Goal: Navigation & Orientation: Find specific page/section

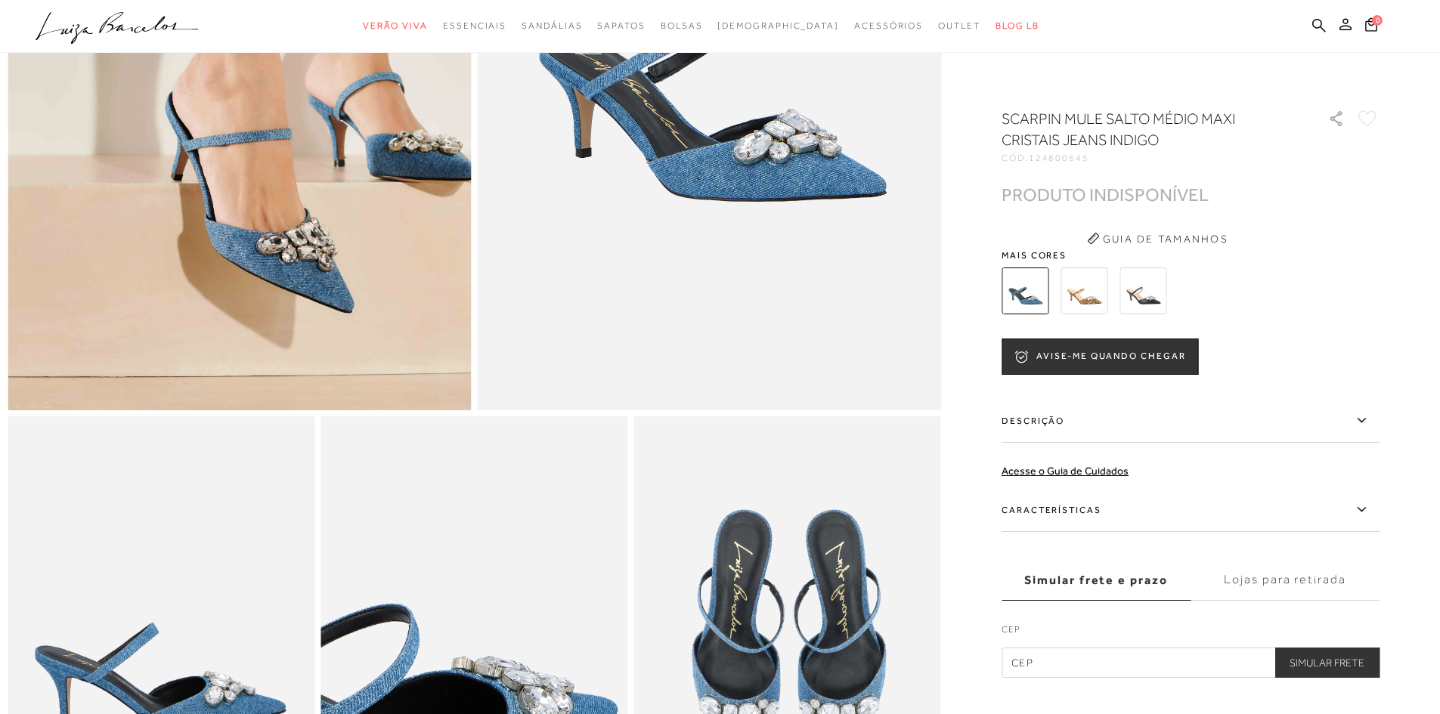
scroll to position [227, 0]
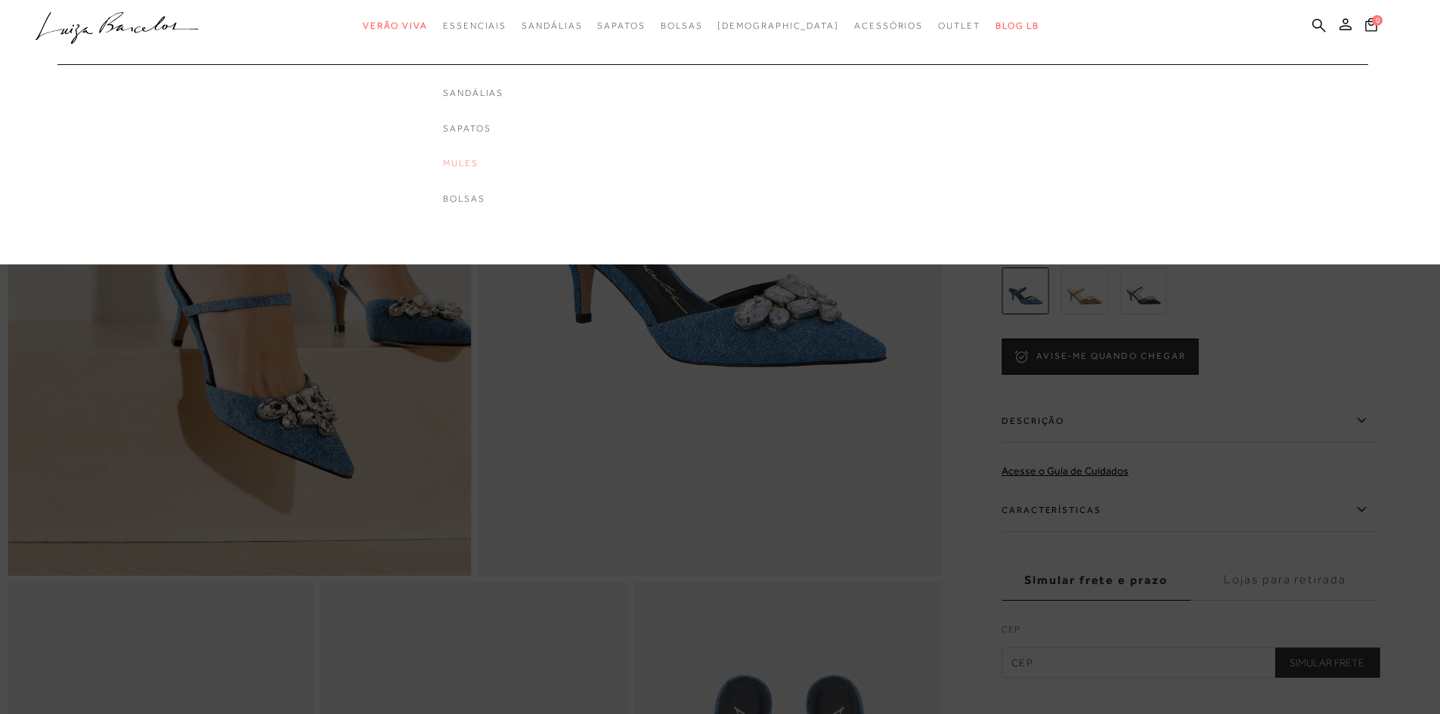
click at [494, 165] on link "Mules" at bounding box center [473, 163] width 60 height 13
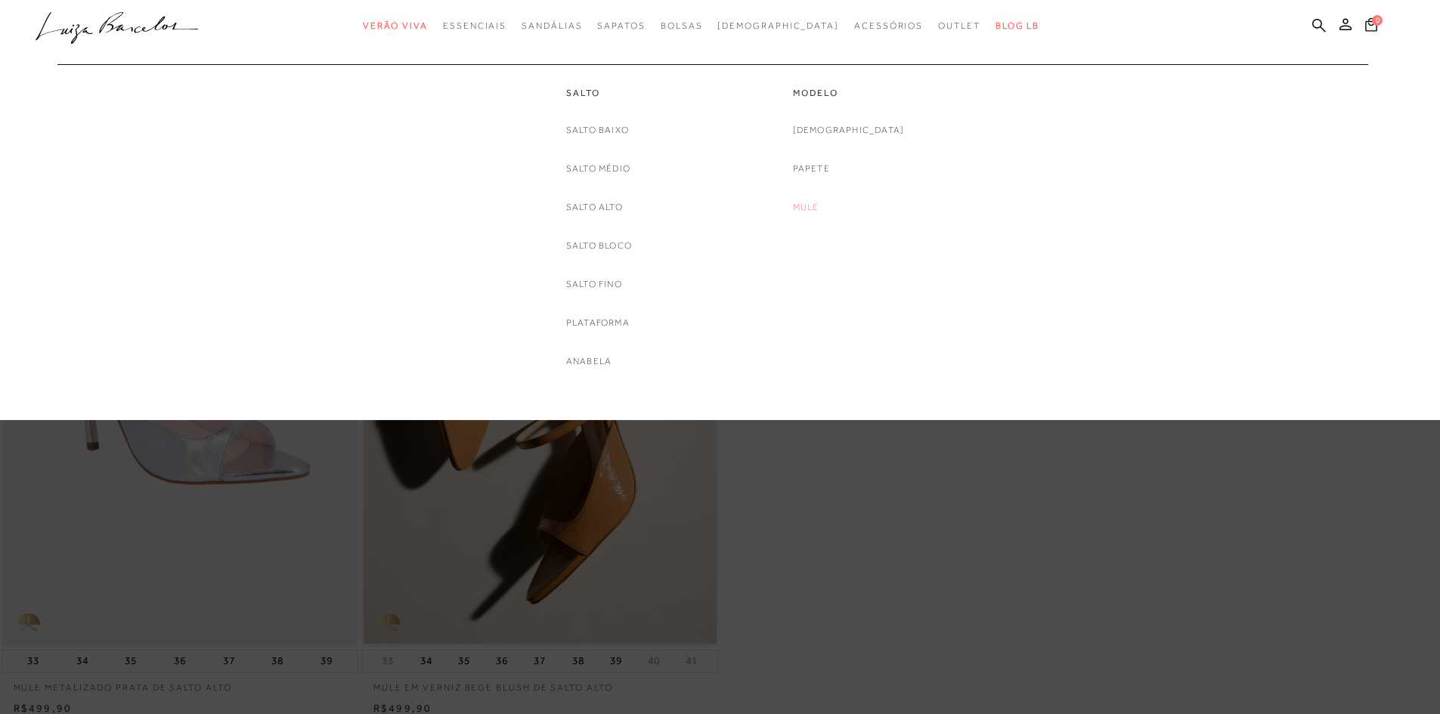
click at [819, 201] on link "Mule" at bounding box center [806, 208] width 26 height 16
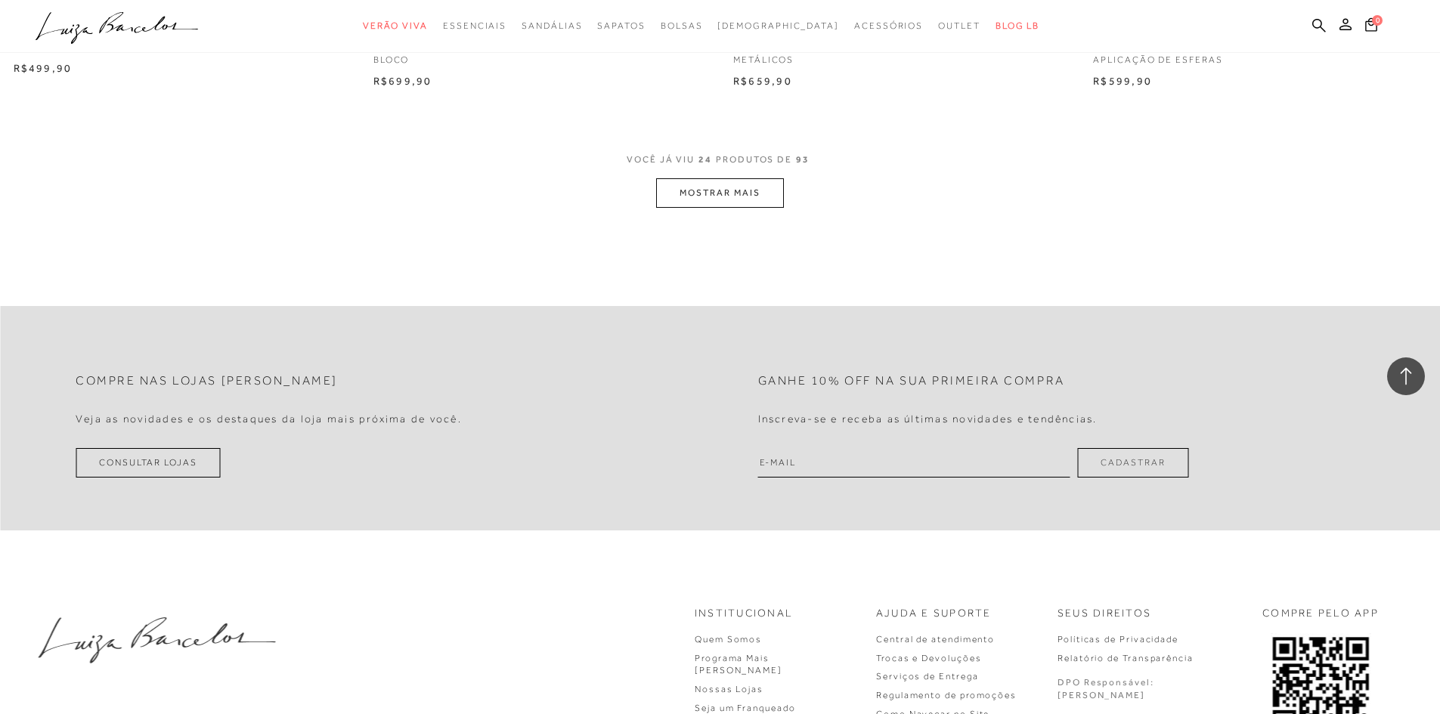
scroll to position [3780, 0]
click at [735, 184] on button "MOSTRAR MAIS" at bounding box center [719, 192] width 127 height 29
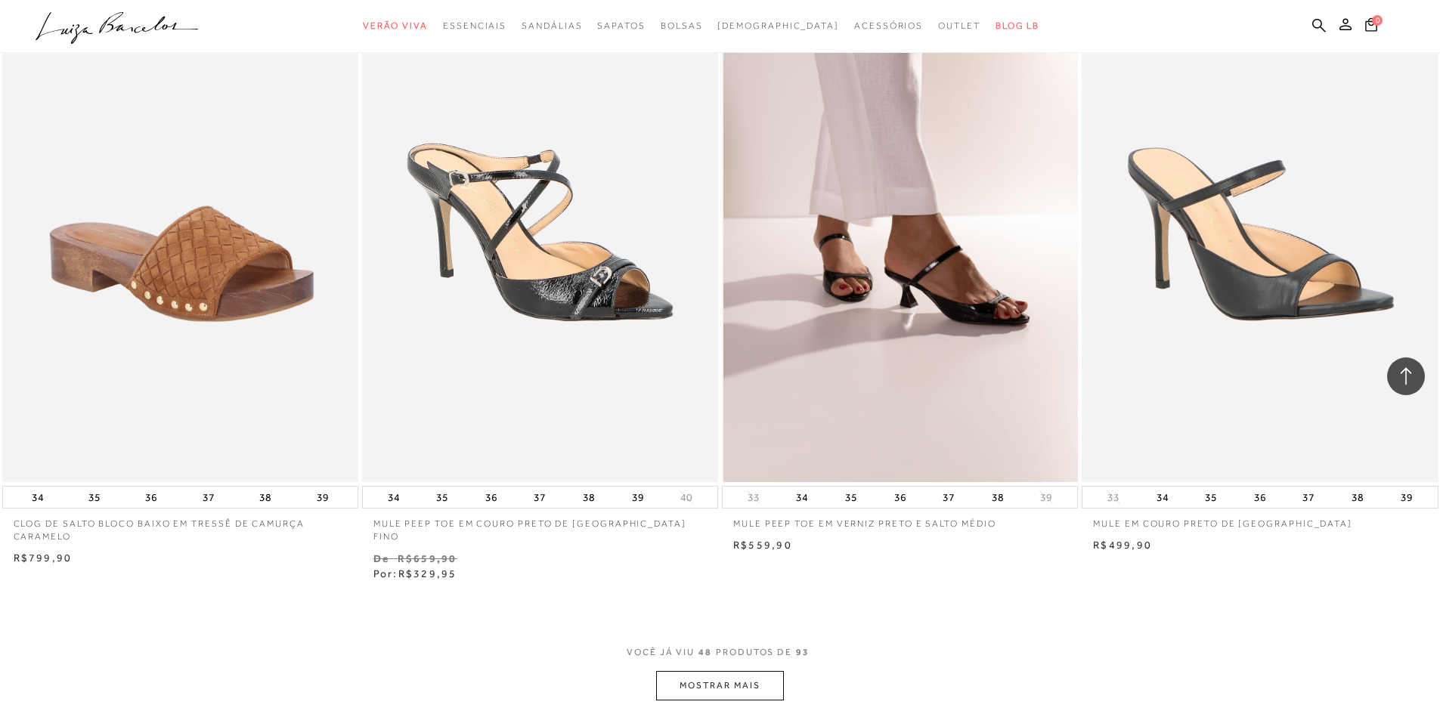
scroll to position [7106, 0]
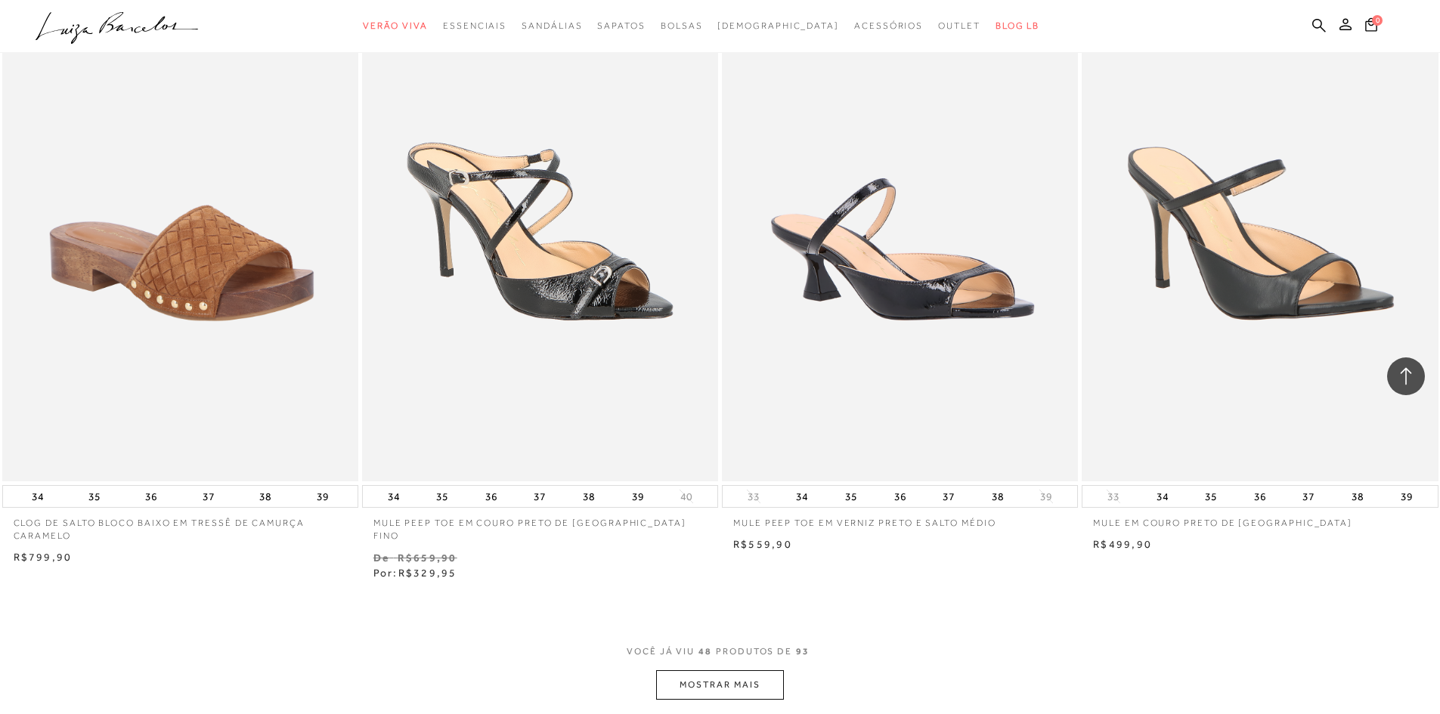
click at [702, 671] on button "MOSTRAR MAIS" at bounding box center [719, 685] width 127 height 29
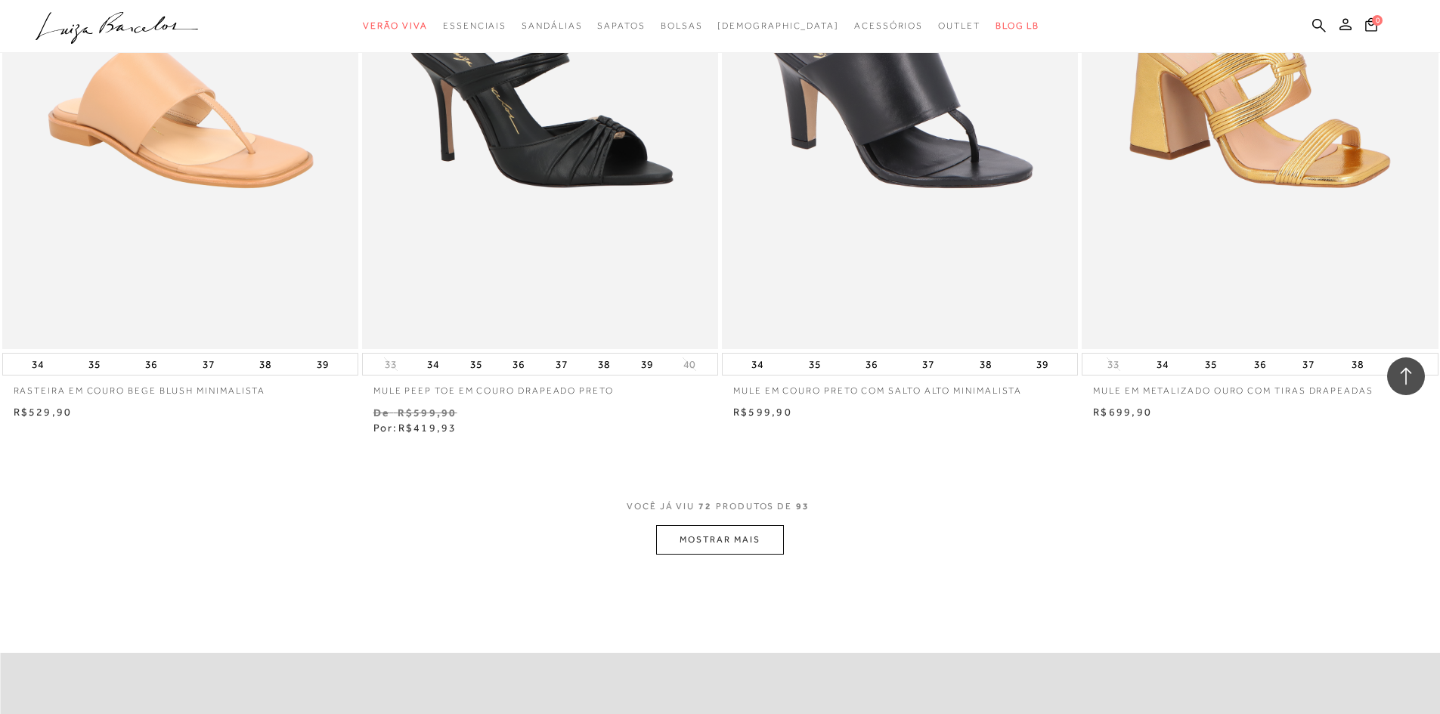
scroll to position [11113, 0]
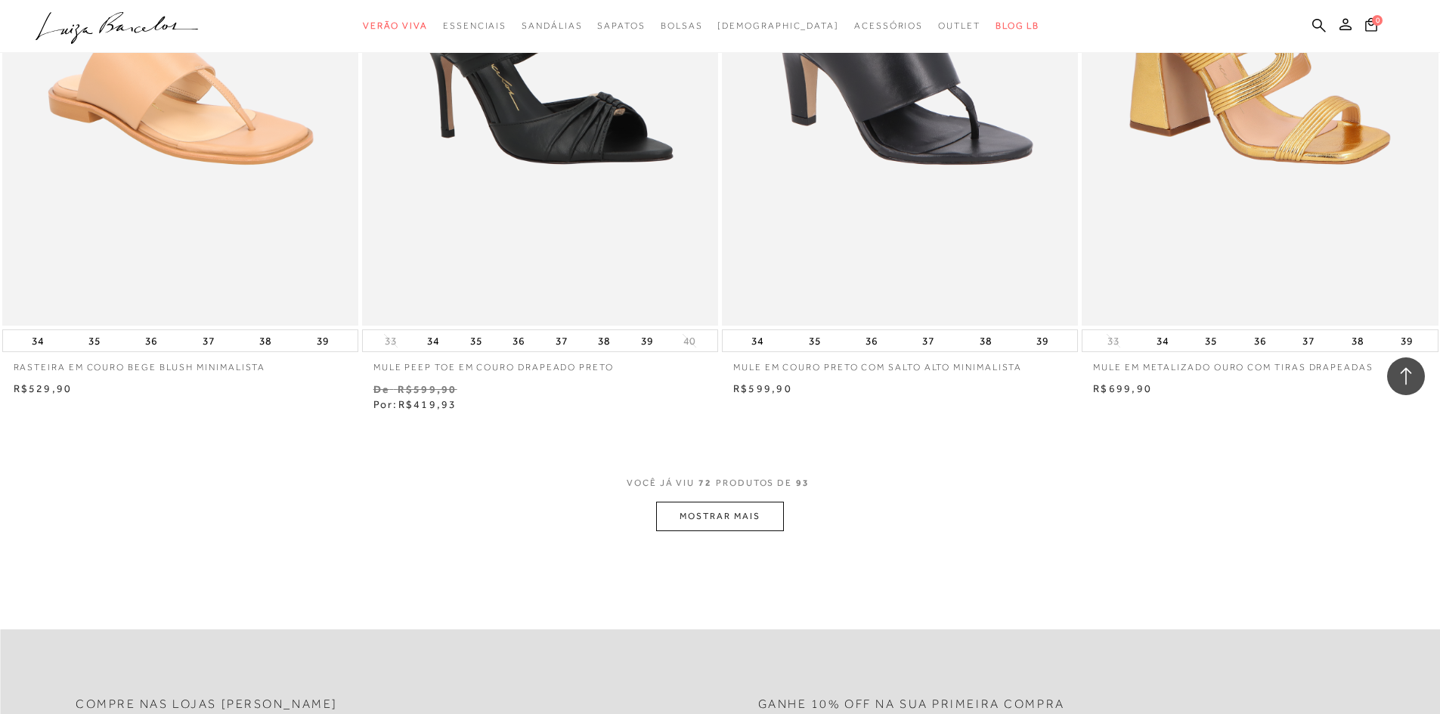
click at [723, 502] on button "MOSTRAR MAIS" at bounding box center [719, 516] width 127 height 29
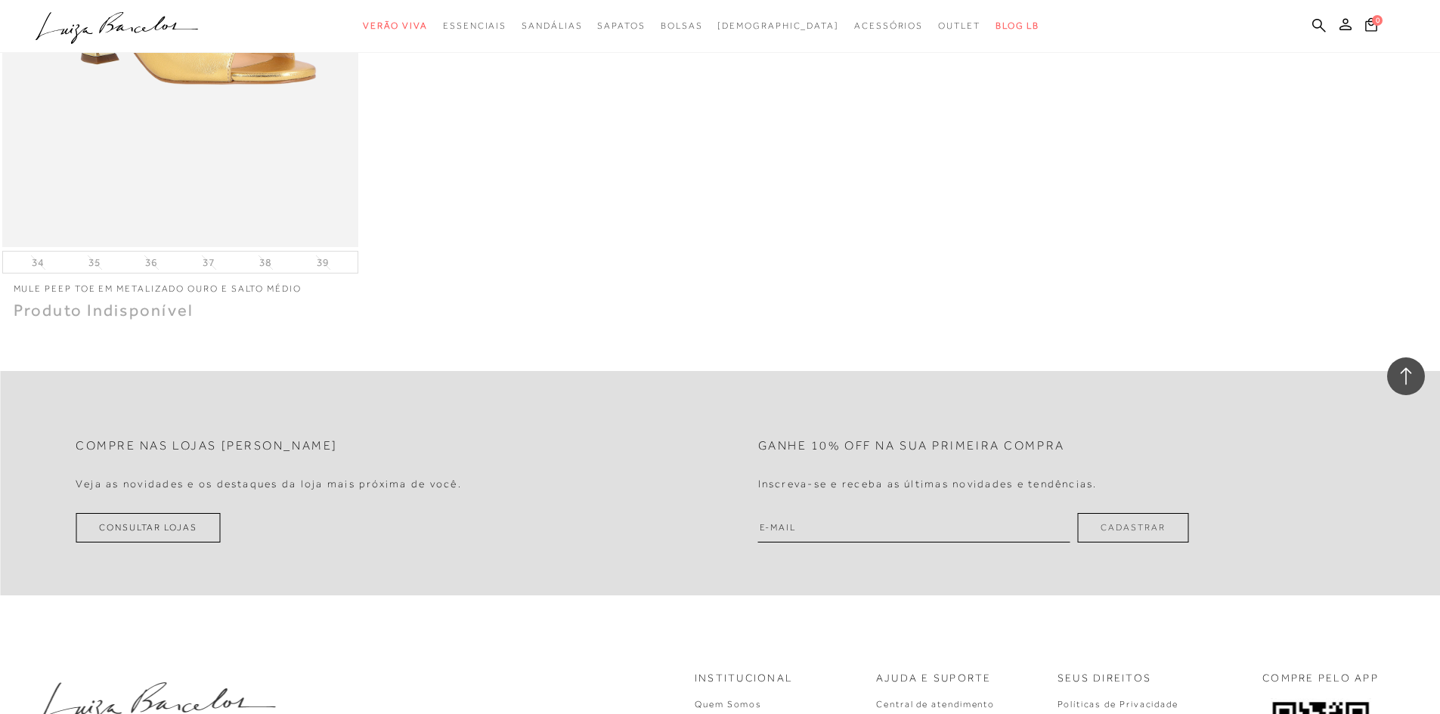
scroll to position [14957, 0]
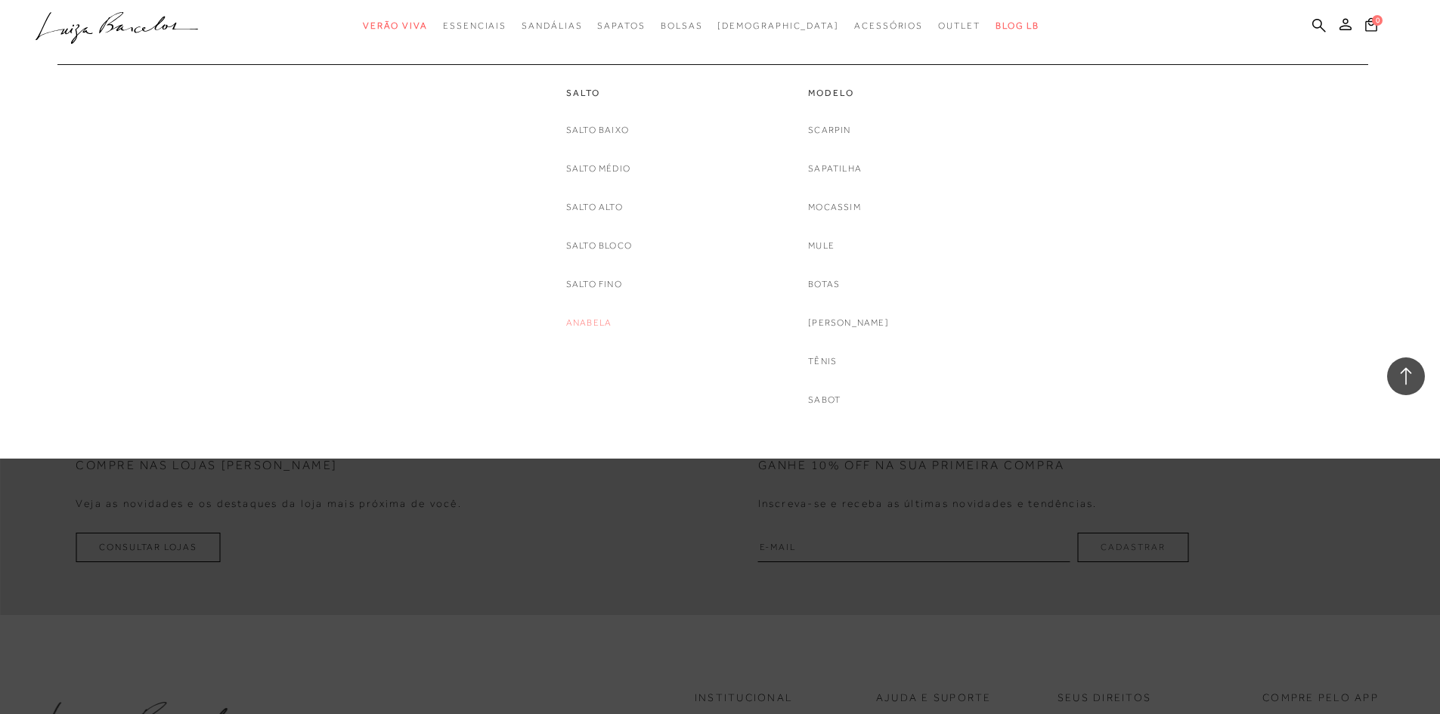
click at [577, 323] on link "Anabela" at bounding box center [588, 323] width 45 height 16
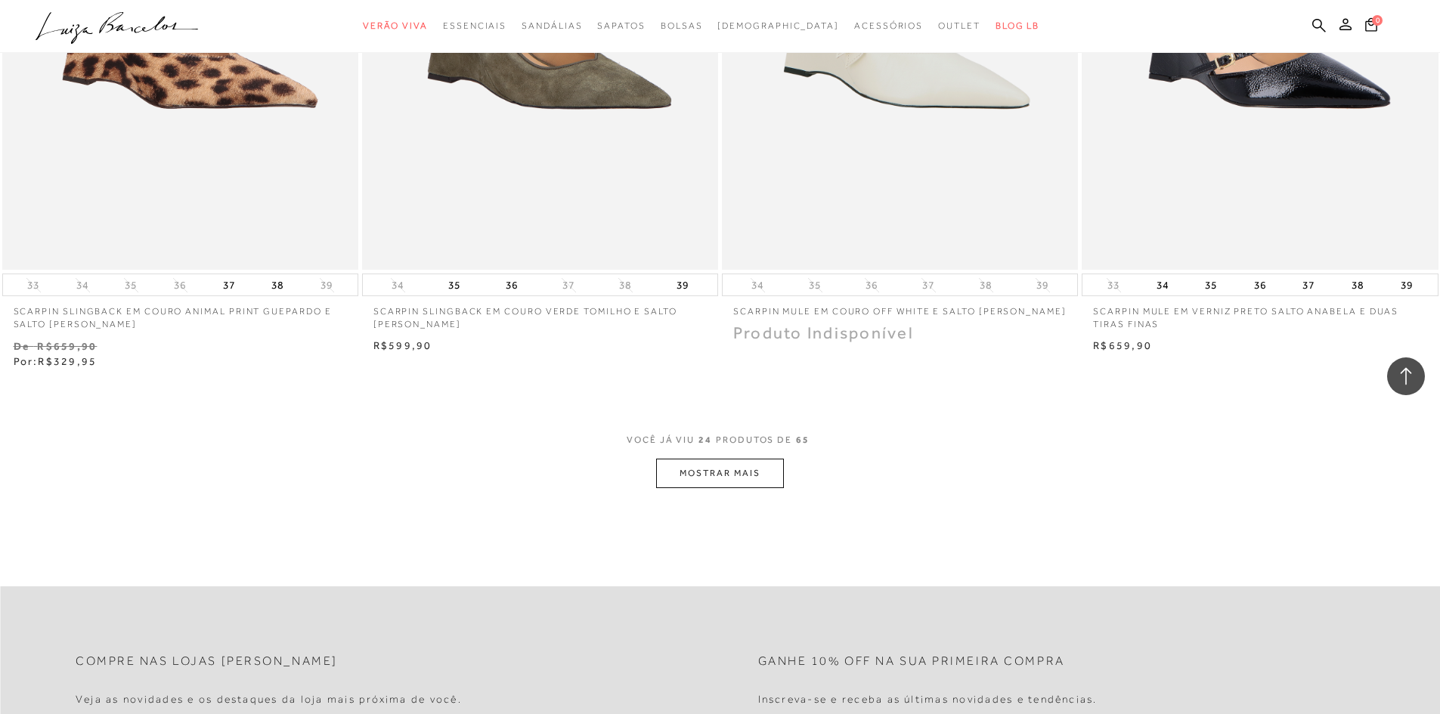
scroll to position [3629, 0]
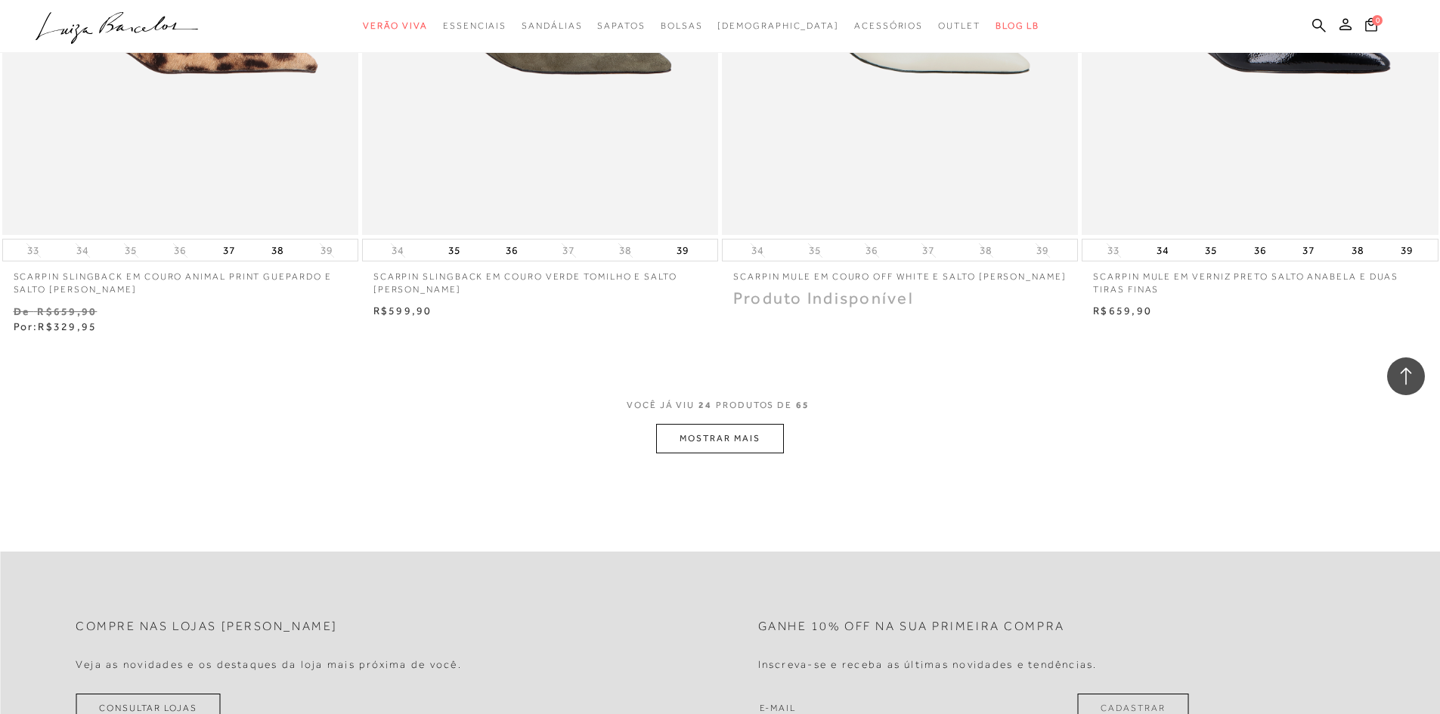
click at [679, 435] on button "MOSTRAR MAIS" at bounding box center [719, 438] width 127 height 29
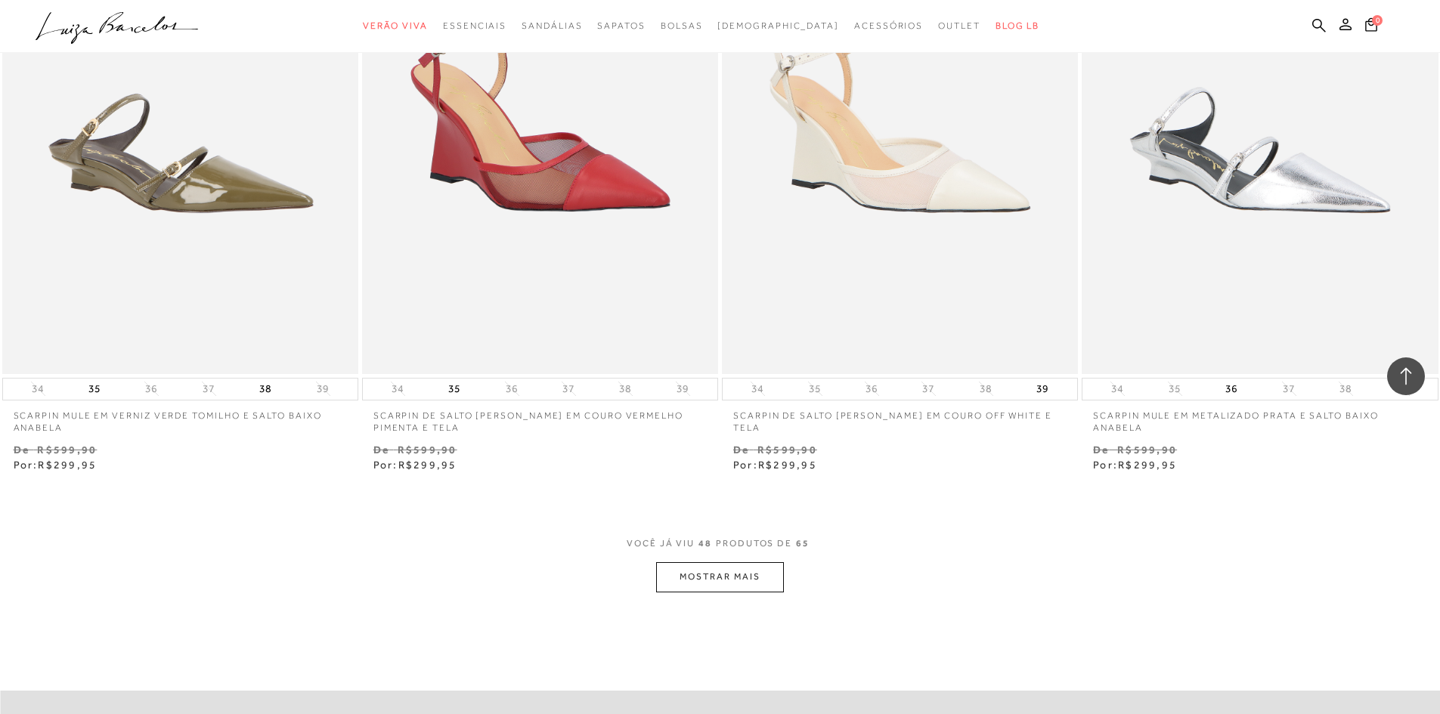
scroll to position [7484, 0]
